Goal: Task Accomplishment & Management: Use online tool/utility

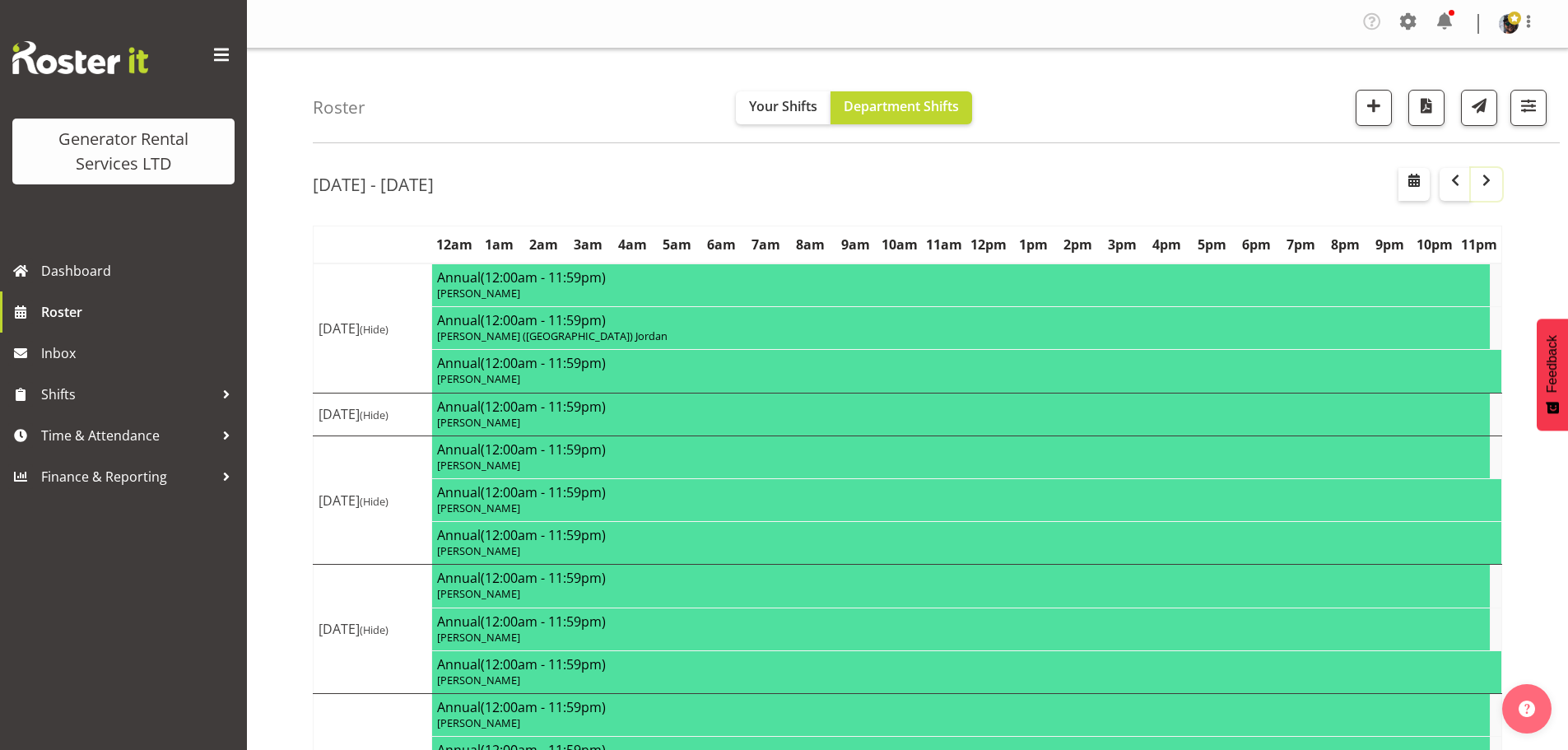
click at [1482, 184] on span "button" at bounding box center [1486, 180] width 20 height 20
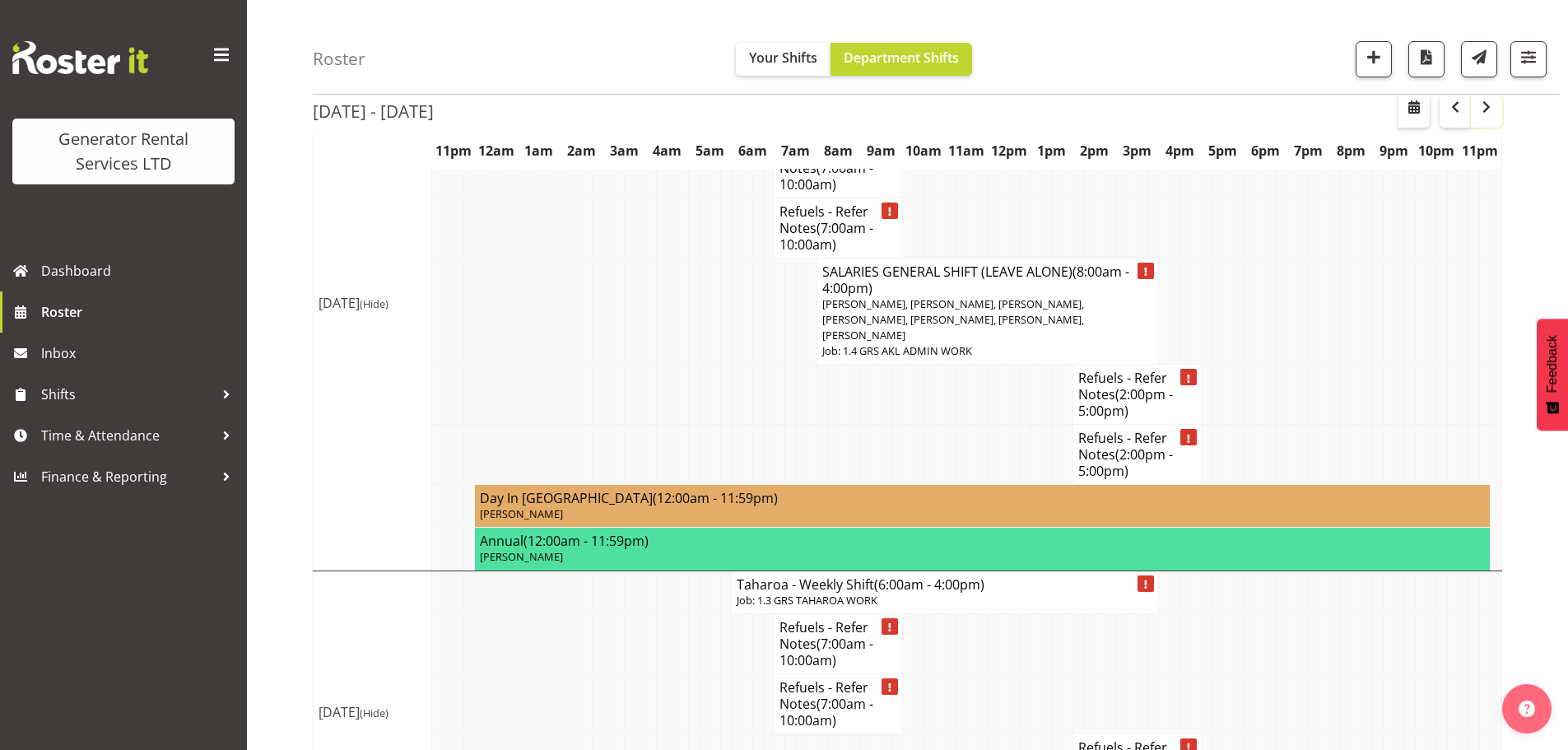
scroll to position [2965, 0]
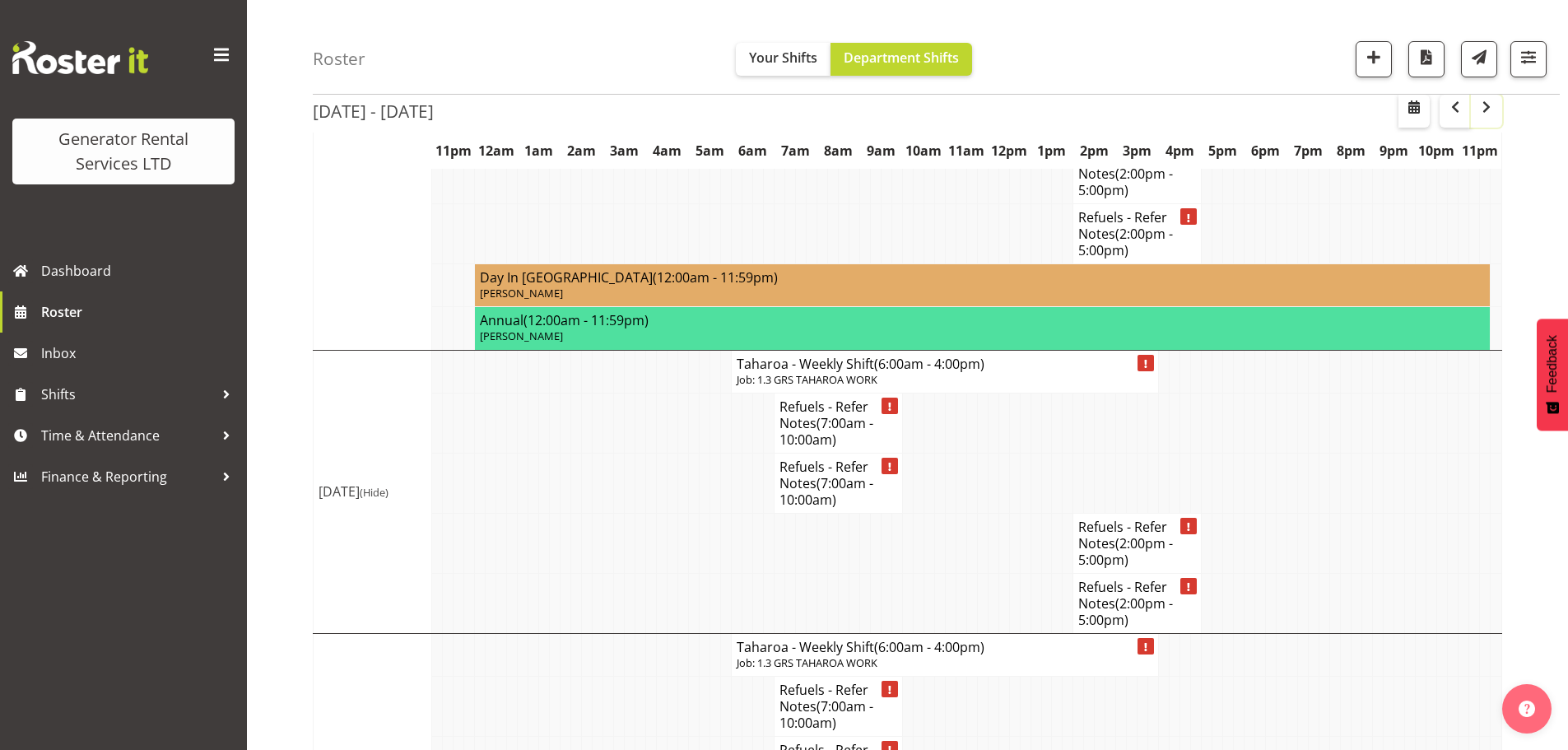
click at [1486, 109] on span "button" at bounding box center [1486, 106] width 20 height 20
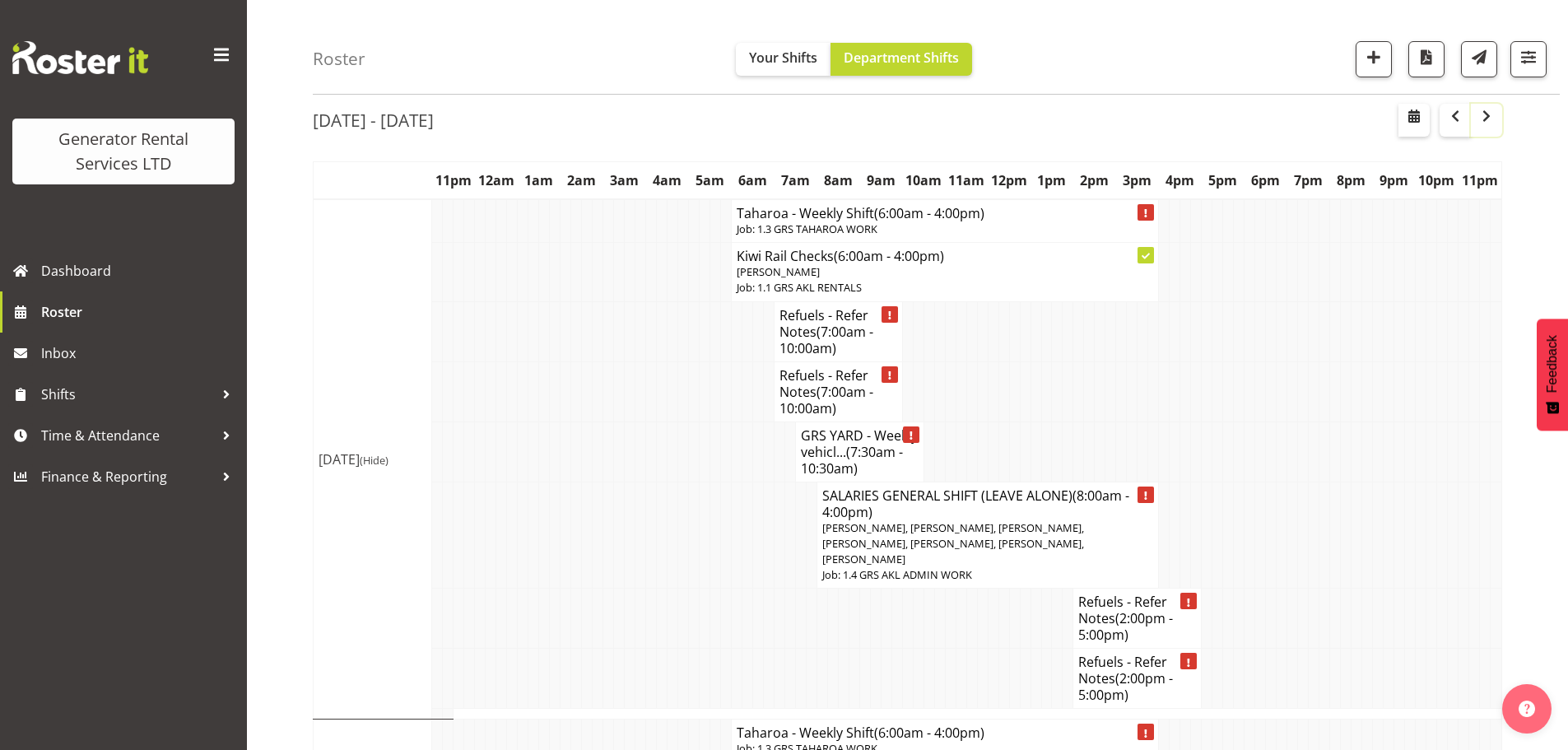
scroll to position [2761, 0]
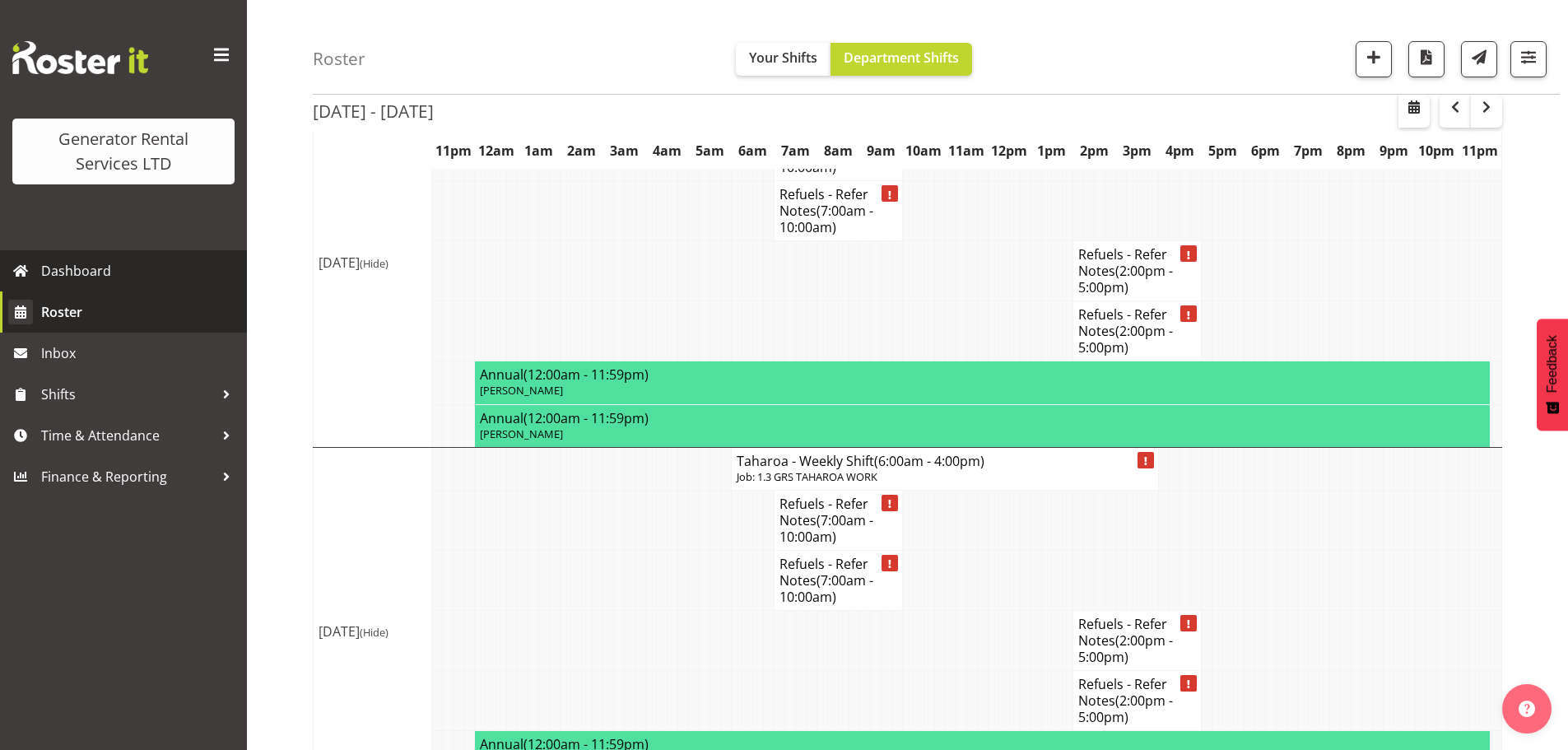
click at [125, 328] on link "Roster" at bounding box center [124, 312] width 247 height 41
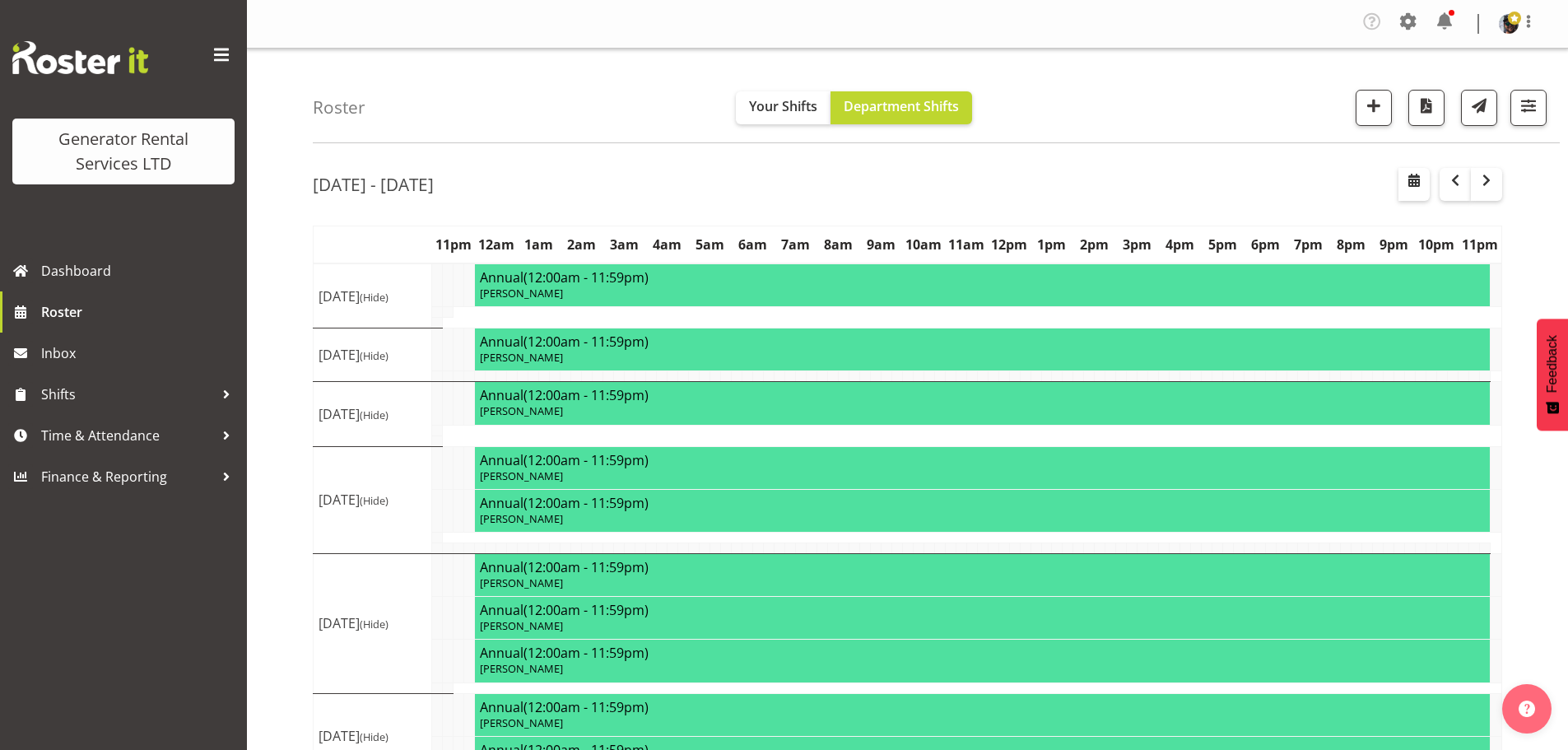
click at [579, 75] on div "Roster Your Shifts Department Shifts 1 Locations Clear GRS [GEOGRAPHIC_DATA] GR…" at bounding box center [936, 96] width 1248 height 95
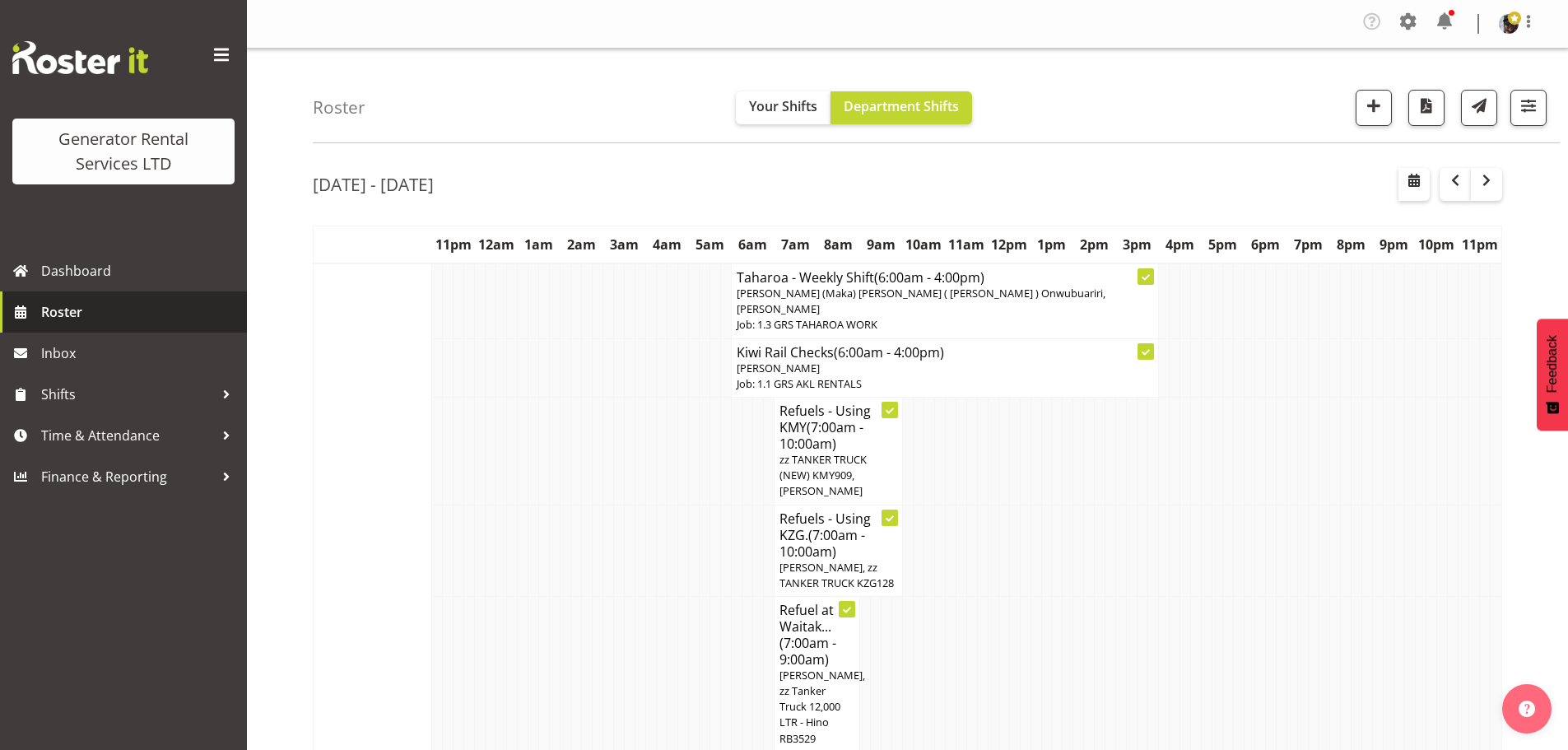
click at [134, 317] on span "Roster" at bounding box center [140, 312] width 198 height 25
click at [1073, 51] on div "Roster Your Shifts Department Shifts 1 Locations Clear GRS [GEOGRAPHIC_DATA] GR…" at bounding box center [936, 96] width 1248 height 95
